Goal: Transaction & Acquisition: Book appointment/travel/reservation

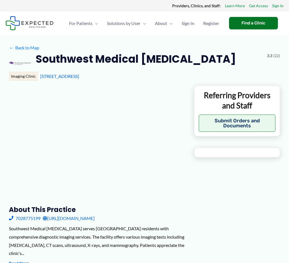
type input "**********"
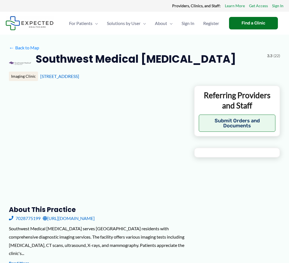
type input "**********"
type input "*"
type input "**********"
